Goal: Navigation & Orientation: Find specific page/section

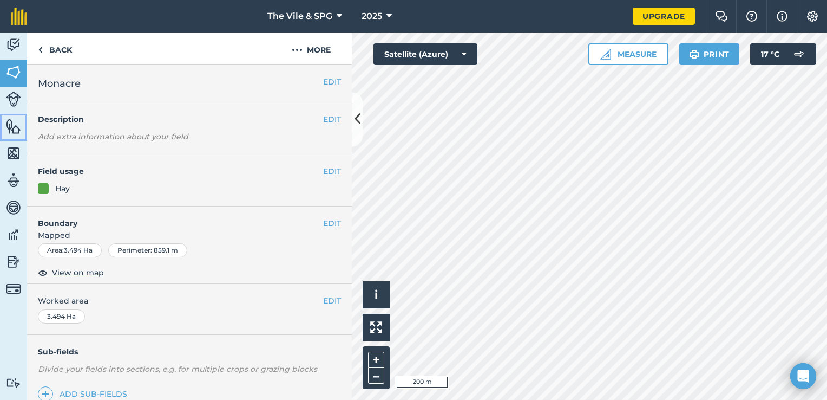
click at [15, 131] on img at bounding box center [13, 126] width 15 height 16
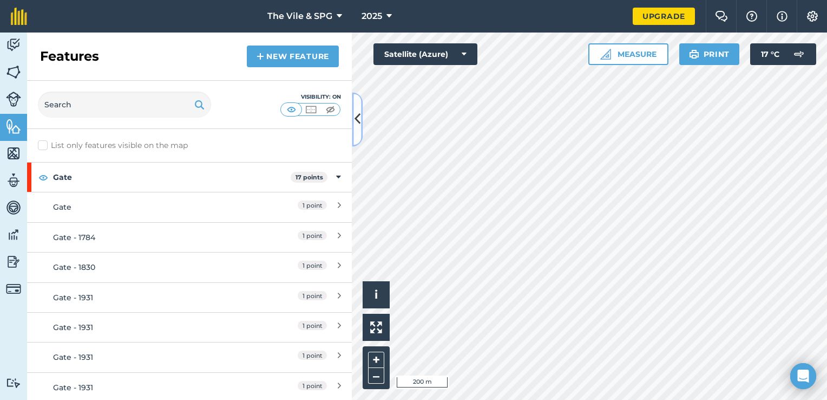
click at [356, 123] on icon at bounding box center [358, 119] width 6 height 19
